Goal: Contribute content: Add original content to the website for others to see

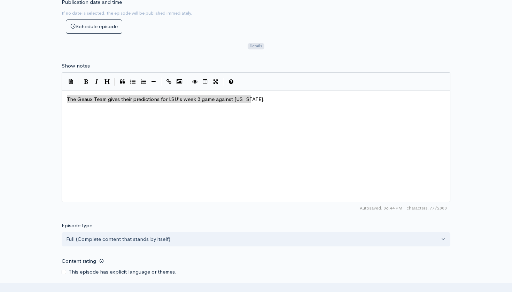
scroll to position [3, 0]
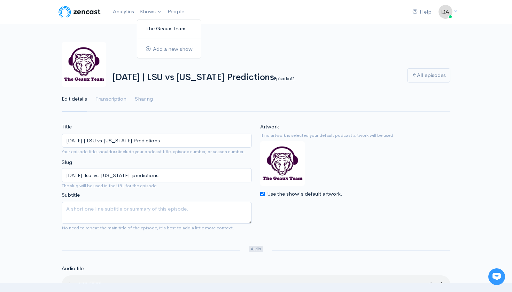
click at [151, 28] on link "The Geaux Team" at bounding box center [169, 29] width 64 height 12
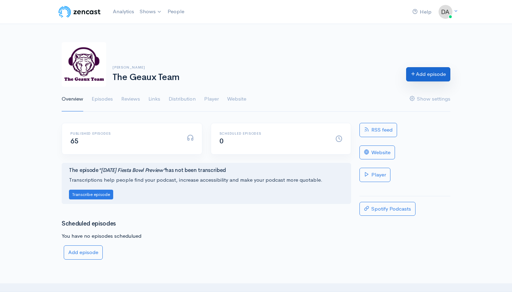
click at [432, 77] on link "Add episode" at bounding box center [428, 74] width 44 height 14
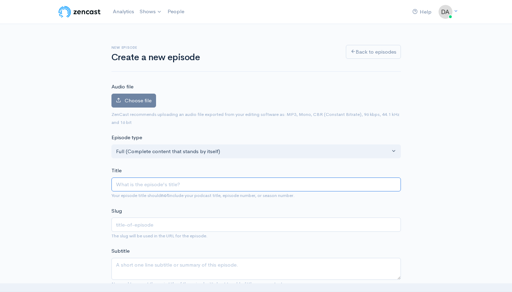
click at [184, 181] on input "Title" at bounding box center [255, 184] width 289 height 14
type input "S"
type input "s"
type input "Se"
type input "se"
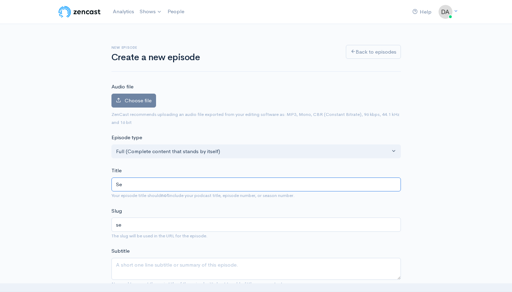
type input "Sep"
type input "sep"
click at [147, 183] on input "[DATE] | LSU vs [US_STATE] Predictions" at bounding box center [255, 184] width 289 height 14
click at [148, 182] on input "[DATE] | LSU vs [US_STATE] Predictions" at bounding box center [255, 184] width 289 height 14
type input "September 1, 2025 | LSU vs Florida Predictions"
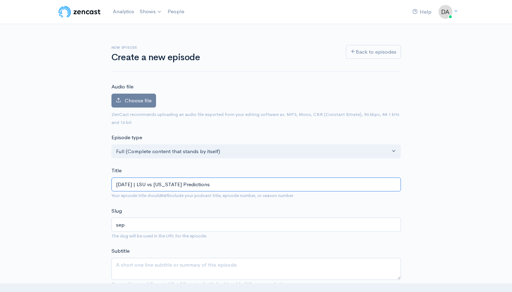
type input "september-1-2025-lsu-vs-florida-predictions"
type input "September 18, 2025 | LSU vs Florida Predictions"
type input "september-18-2025-lsu-vs-florida-predictions"
drag, startPoint x: 201, startPoint y: 182, endPoint x: 185, endPoint y: 183, distance: 16.1
click at [185, 183] on input "September 18, 2025 | LSU vs Florida Predictions" at bounding box center [255, 184] width 289 height 14
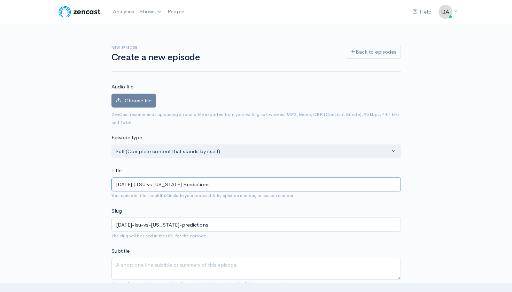
type input "September 18, 2025 | LSU vs S Predictions"
type input "september-18-2025-lsu-vs-s-predictions"
type input "September 18, 2025 | LSU vs So Predictions"
type input "september-18-2025-lsu-vs-so-predictions"
type input "September 18, 2025 | LSU vs Sou Predictions"
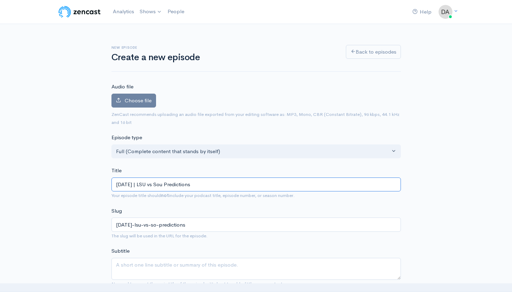
type input "september-18-2025-lsu-vs-sou-predictions"
type input "September 18, 2025 | LSU vs Sout Predictions"
type input "september-18-2025-lsu-vs-sout-predictions"
type input "September 18, 2025 | LSU vs South Predictions"
type input "september-18-2025-lsu-vs-south-predictions"
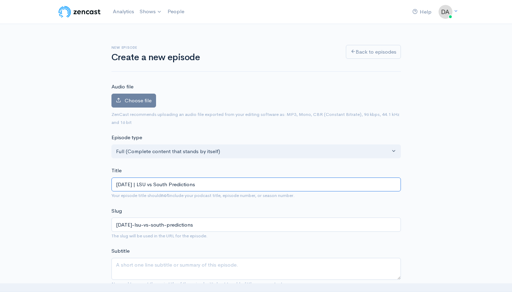
type input "September 18, 2025 | LSU vs Southe Predictions"
type input "september-18-2025-lsu-vs-southe-predictions"
type input "September 18, 2025 | LSU vs Southea Predictions"
type input "september-18-2025-lsu-vs-southea-predictions"
type input "September 18, 2025 | LSU vs Southeas Predictions"
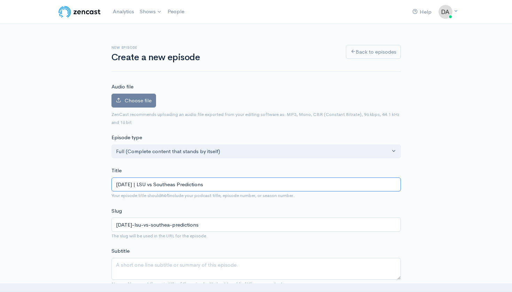
type input "september-18-2025-lsu-vs-southeas-predictions"
type input "September 18, 2025 | LSU vs Southeast Predictions"
type input "september-18-2025-lsu-vs-southeast-predictions"
type input "September 18, 2025 | LSU vs Southeaste Predictions"
type input "september-18-2025-lsu-vs-southeaste-predictions"
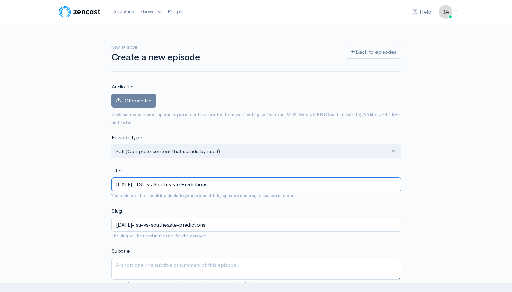
type input "September 18, 2025 | LSU vs Southeaster Predictions"
type input "september-18-2025-lsu-vs-southeaster-predictions"
type input "September 18, 2025 | LSU vs Southeastern Predictions"
type input "september-18-2025-lsu-vs-southeastern-predictions"
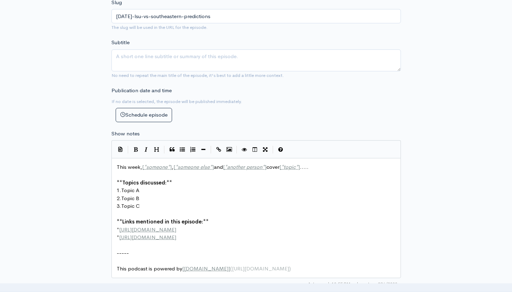
scroll to position [209, 0]
type input "September 18, 2025 | LSU vs Southeastern Predictions"
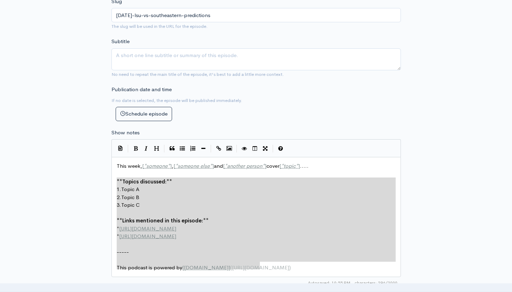
type textarea "This week, [*someone*], [*someone else*] and [*another person*] cover [*topic*]…"
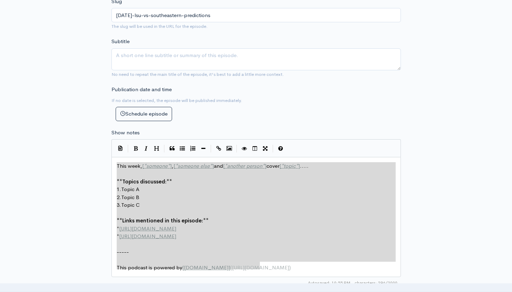
drag, startPoint x: 282, startPoint y: 261, endPoint x: 100, endPoint y: 159, distance: 208.3
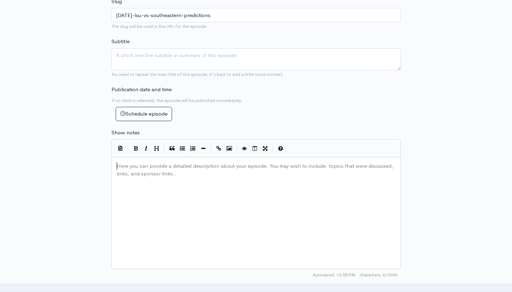
click at [132, 166] on pre "​" at bounding box center [256, 166] width 282 height 8
type textarea "​"
paste textarea
click at [250, 163] on span "The Geaux Team gives their predictions for LSU's week 3 game against [US_STATE]." at bounding box center [216, 166] width 198 height 7
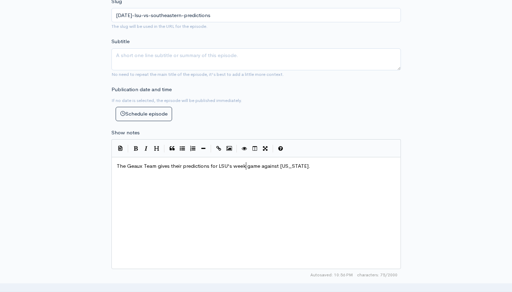
scroll to position [0, 3]
type textarea "4"
click at [284, 163] on span "The Geaux Team gives their predictions for LSU's week 4 game against Florida." at bounding box center [216, 166] width 198 height 7
type textarea "Southeastern"
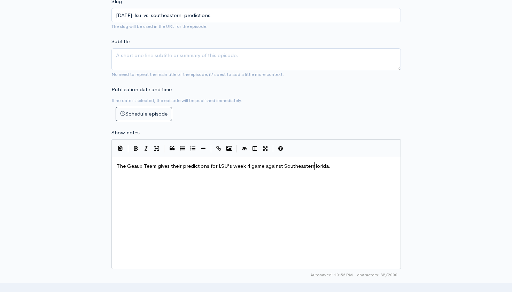
click at [329, 164] on span "The Geaux Team gives their predictions for LSU's week 4 game against Southeaste…" at bounding box center [224, 166] width 214 height 7
type textarea "."
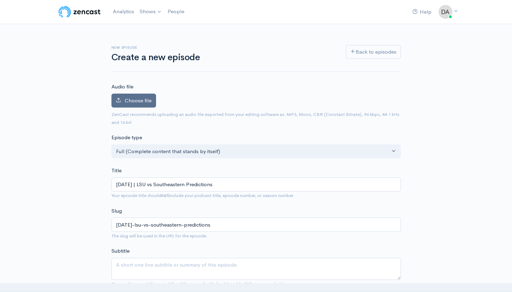
scroll to position [0, 0]
click at [132, 98] on span "Choose file" at bounding box center [138, 100] width 27 height 7
click at [0, 0] on input "Choose file" at bounding box center [0, 0] width 0 height 0
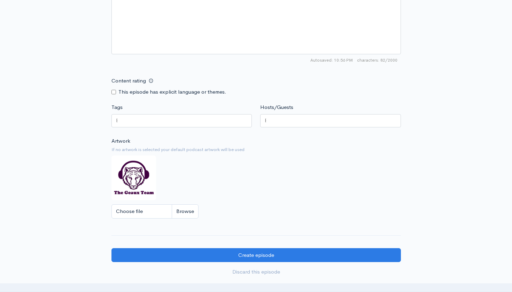
scroll to position [467, 0]
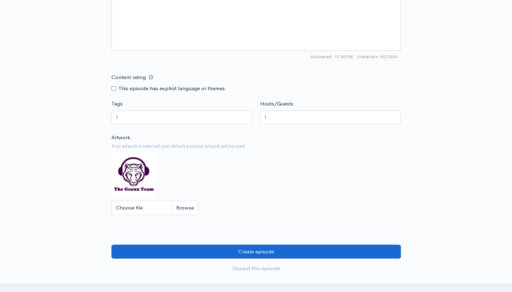
click at [328, 245] on input "Create episode" at bounding box center [255, 252] width 289 height 14
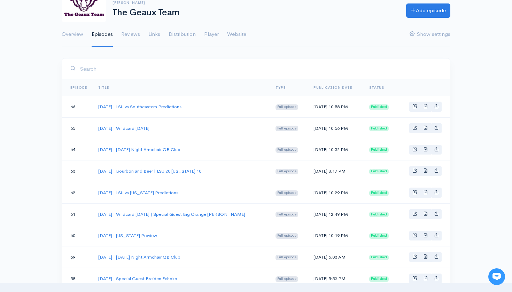
scroll to position [64, 0]
click at [162, 109] on link "September 18, 2025 | LSU vs Southeastern Predictions" at bounding box center [139, 107] width 83 height 6
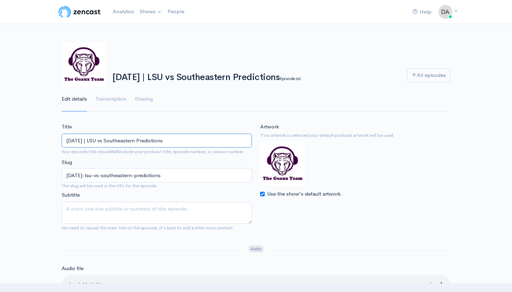
click at [180, 141] on input "September 18, 2025 | LSU vs Southeastern Predictions" at bounding box center [157, 141] width 190 height 14
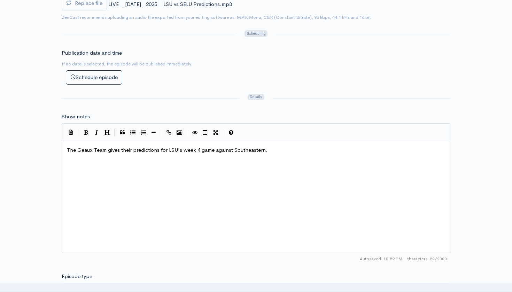
scroll to position [306, 0]
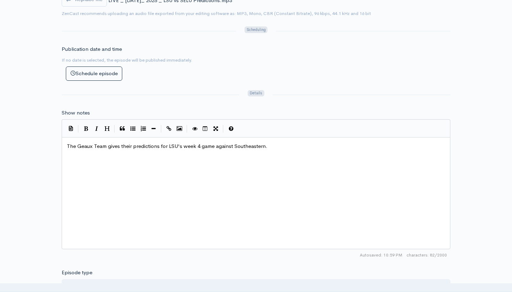
click at [192, 143] on span "The Geaux Team gives their predictions for LSU's week 4 game against Southeaste…" at bounding box center [167, 146] width 200 height 7
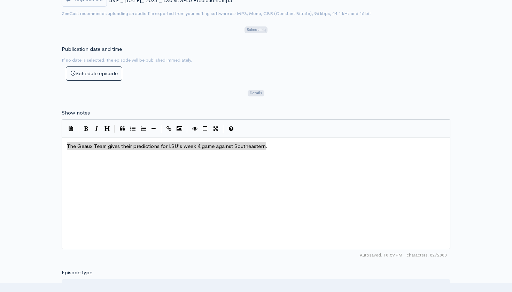
scroll to position [3, 0]
type textarea "The Geaux Team gives their predictions for LSU's week 4 game against Southeaste…"
